Goal: Check status: Check status

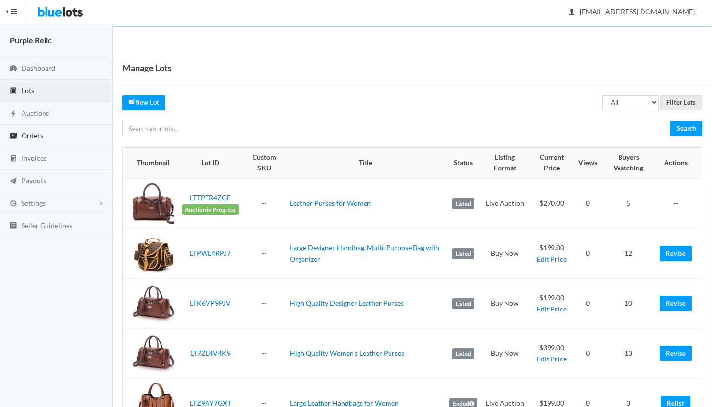
click at [32, 133] on span "Orders" at bounding box center [33, 135] width 22 height 8
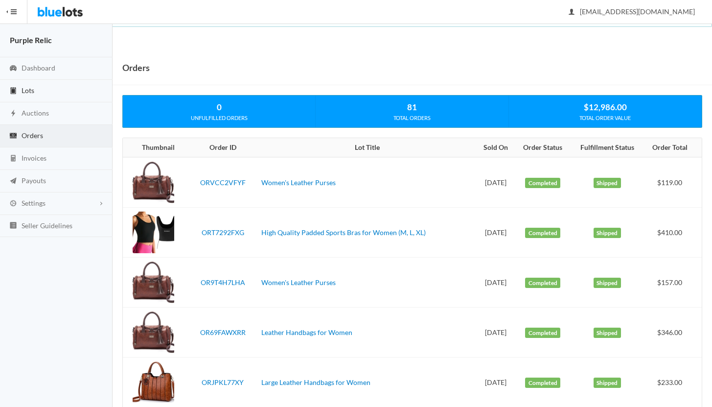
click at [29, 90] on span "Lots" at bounding box center [28, 90] width 13 height 8
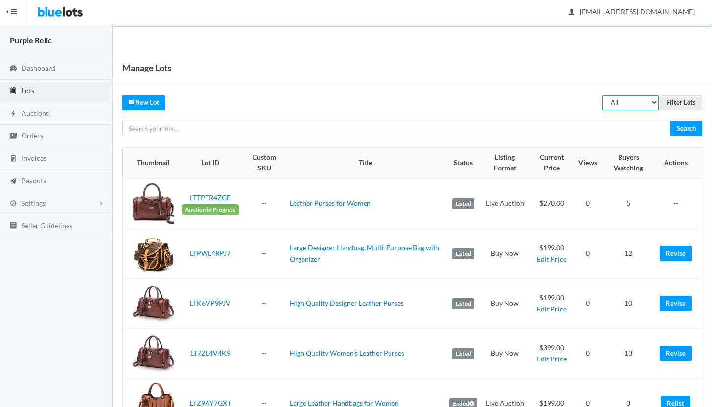
click at [625, 105] on select "All Draft Unreviewed Rejected Scheduled Listed Sold Ended" at bounding box center [631, 102] width 56 height 15
select select "ended"
click at [603, 95] on select "All Draft Unreviewed Rejected Scheduled Listed Sold Ended" at bounding box center [631, 102] width 56 height 15
click at [673, 102] on input "Filter Lots" at bounding box center [681, 102] width 42 height 15
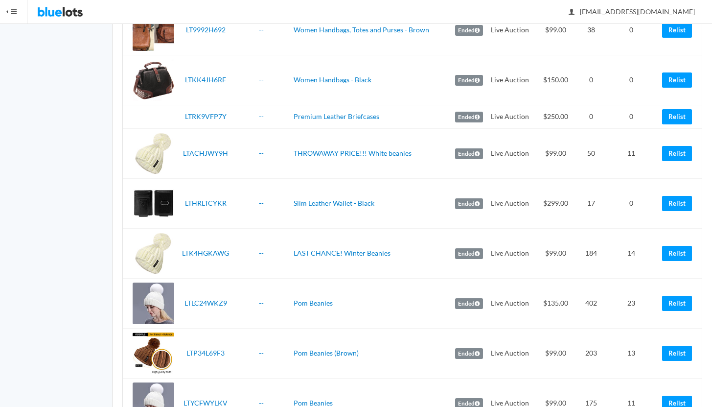
scroll to position [1413, 0]
